Goal: Navigation & Orientation: Find specific page/section

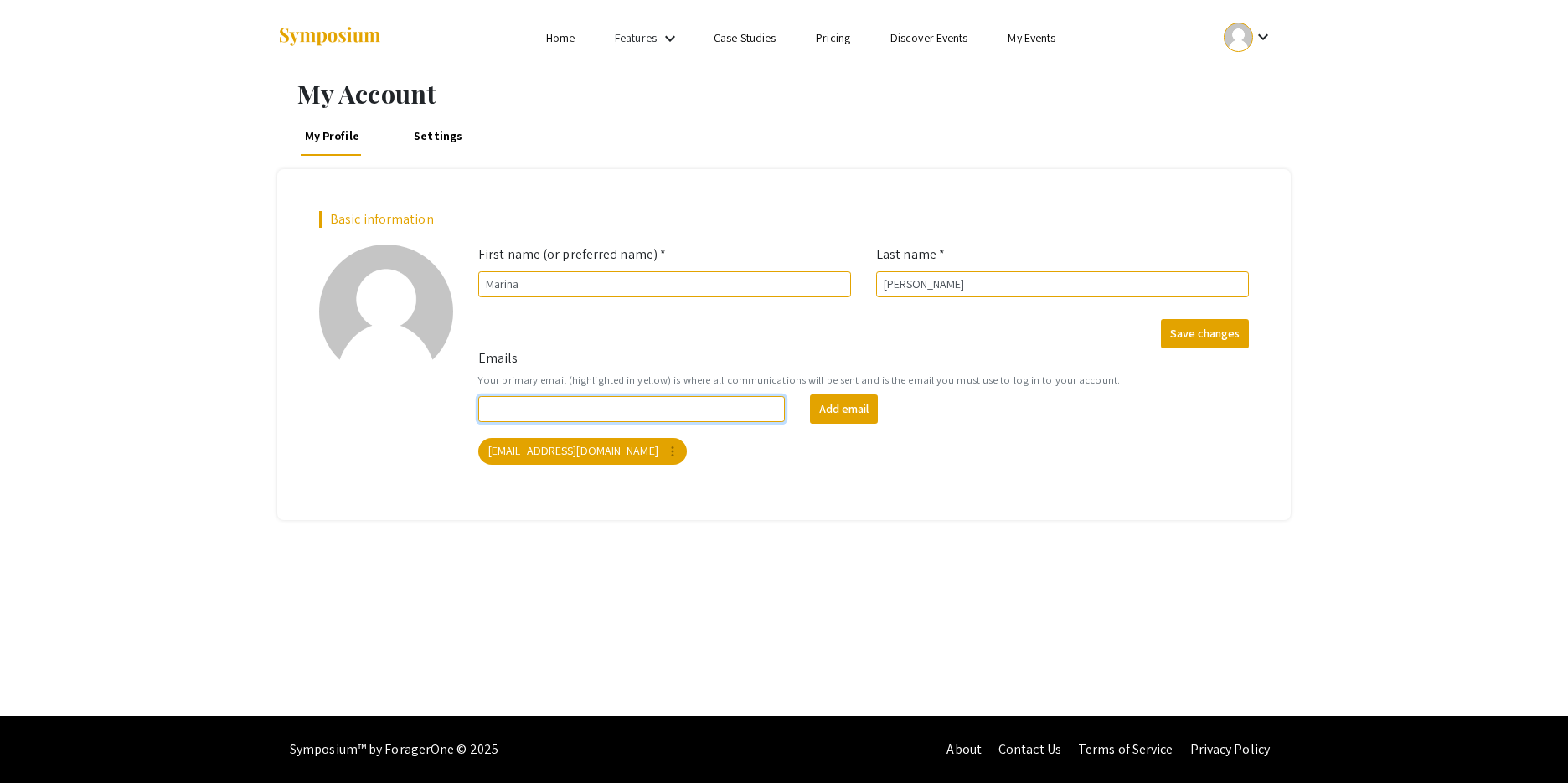
click at [646, 408] on input "Emails" at bounding box center [631, 408] width 307 height 26
type input "[EMAIL_ADDRESS][DOMAIN_NAME]"
drag, startPoint x: 651, startPoint y: 407, endPoint x: 252, endPoint y: 341, distance: 404.4
click at [252, 341] on div "My Account My Profile Settings Basic information add_a_photo Click to update pr…" at bounding box center [784, 396] width 1568 height 640
click at [305, 447] on div "Basic information add_a_photo Click to update profile photo First name (or pref…" at bounding box center [783, 344] width 1013 height 350
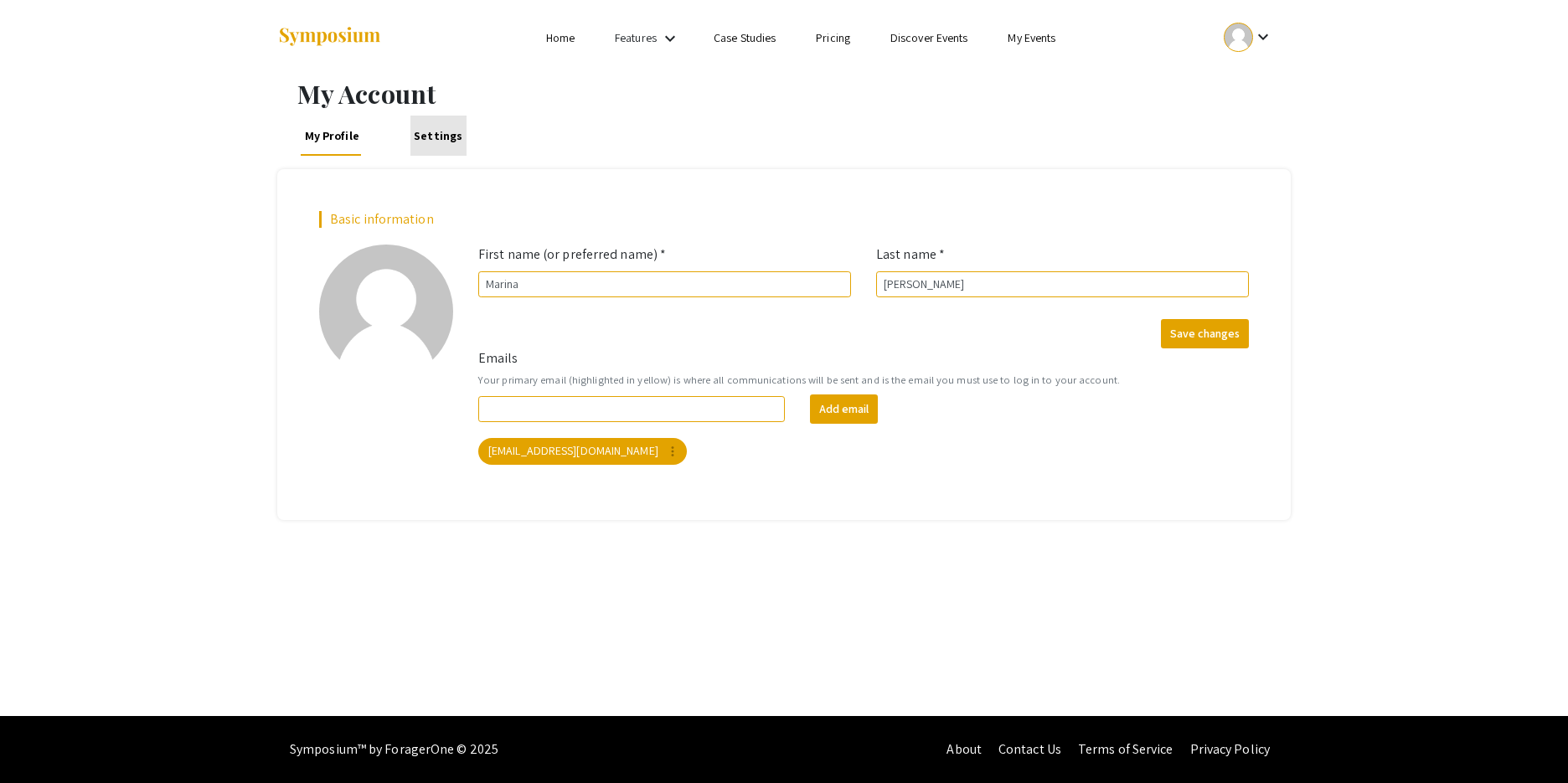
click at [458, 153] on link "Settings" at bounding box center [438, 135] width 56 height 40
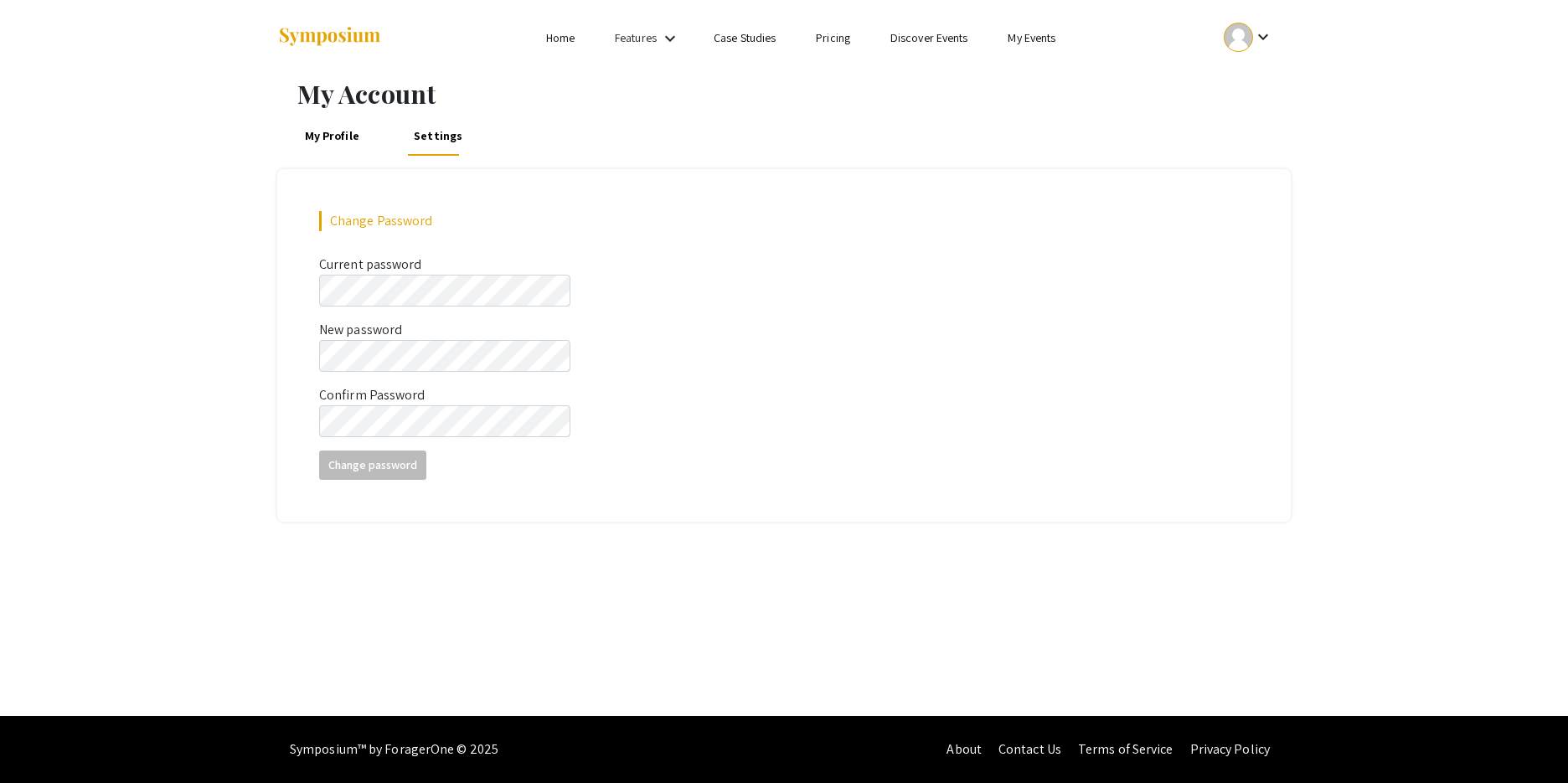
click at [729, 31] on link "Case Studies" at bounding box center [744, 38] width 62 height 15
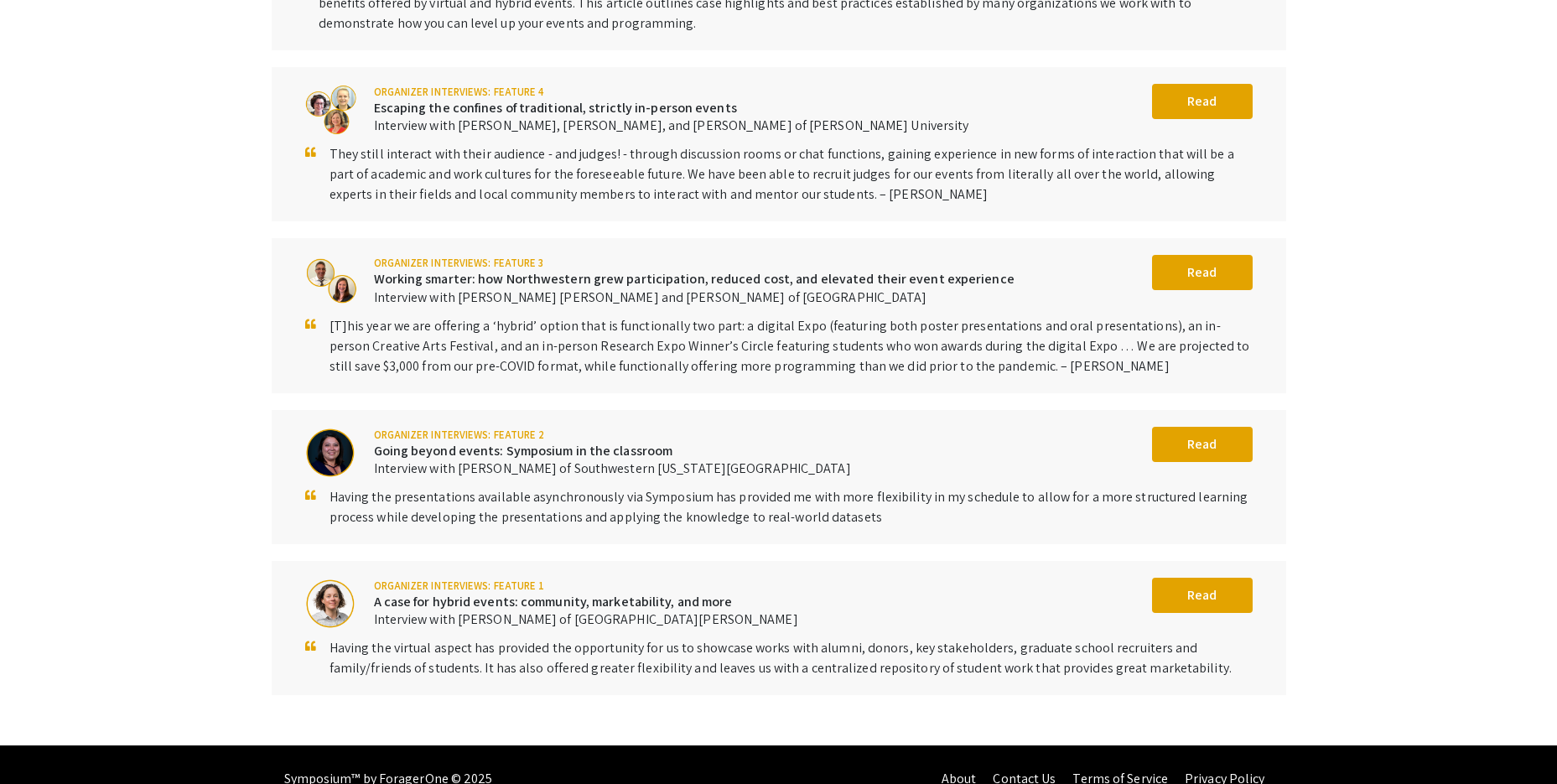
scroll to position [531, 0]
